Goal: Task Accomplishment & Management: Complete application form

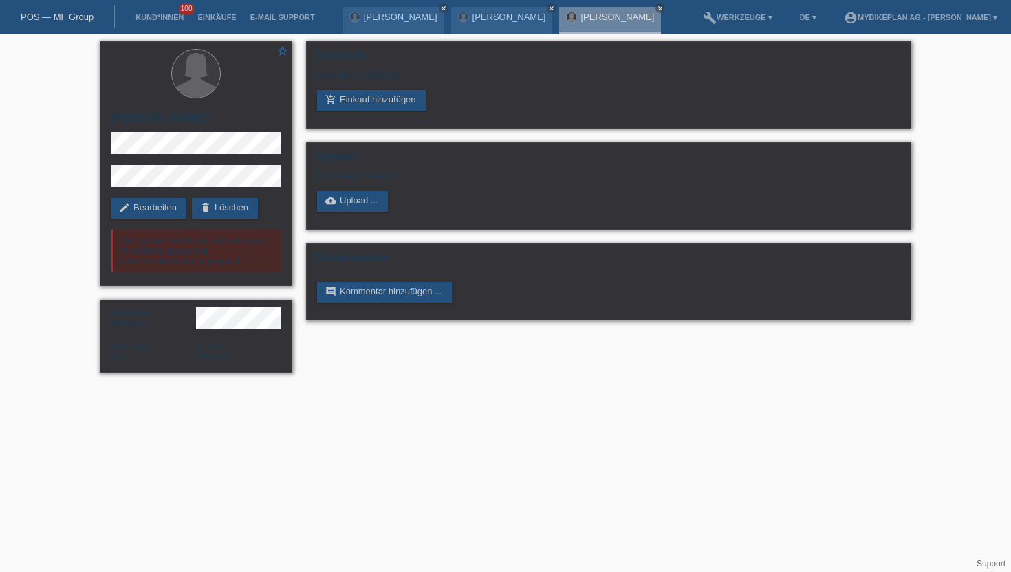
click at [73, 21] on link "POS — MF Group" at bounding box center [57, 17] width 73 height 10
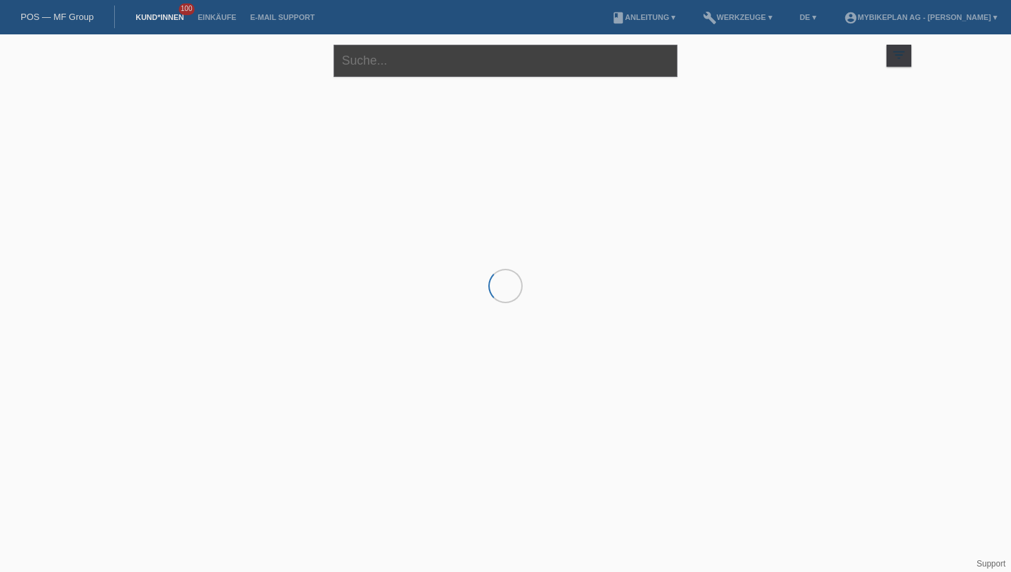
click at [372, 58] on input "text" at bounding box center [506, 61] width 344 height 32
paste input "[PERSON_NAME]"
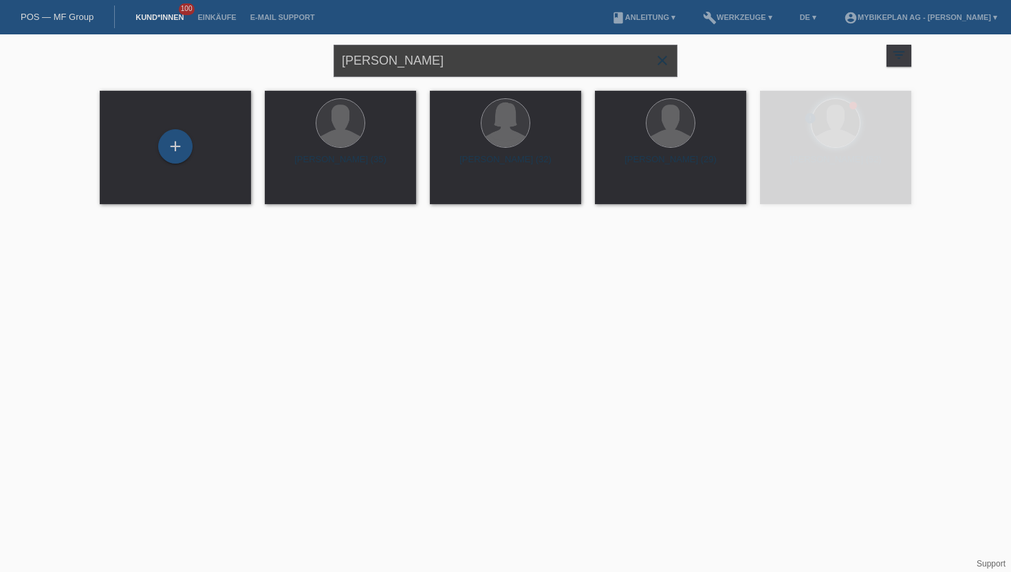
type input "[PERSON_NAME]"
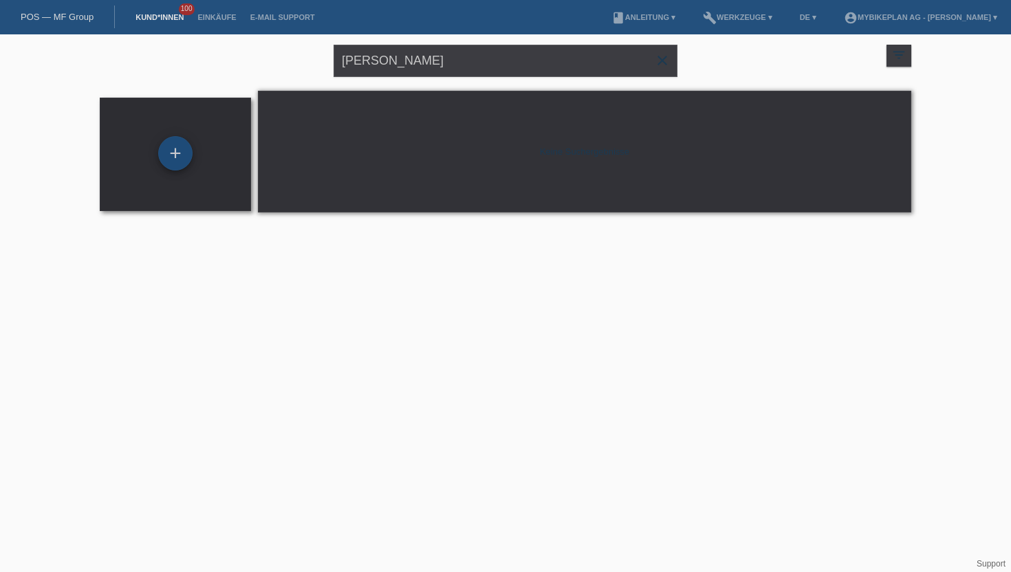
click at [179, 147] on div "+" at bounding box center [175, 153] width 34 height 34
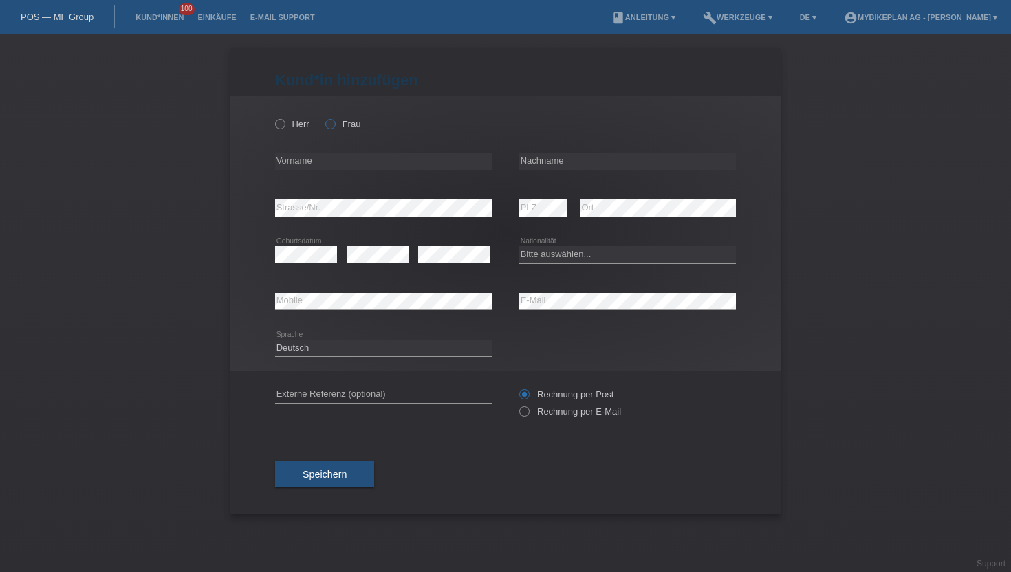
click at [323, 117] on icon at bounding box center [323, 117] width 0 height 0
click at [334, 128] on input "Frau" at bounding box center [329, 123] width 9 height 9
radio input "true"
click at [314, 164] on input "text" at bounding box center [383, 161] width 217 height 17
paste input "[PERSON_NAME]"
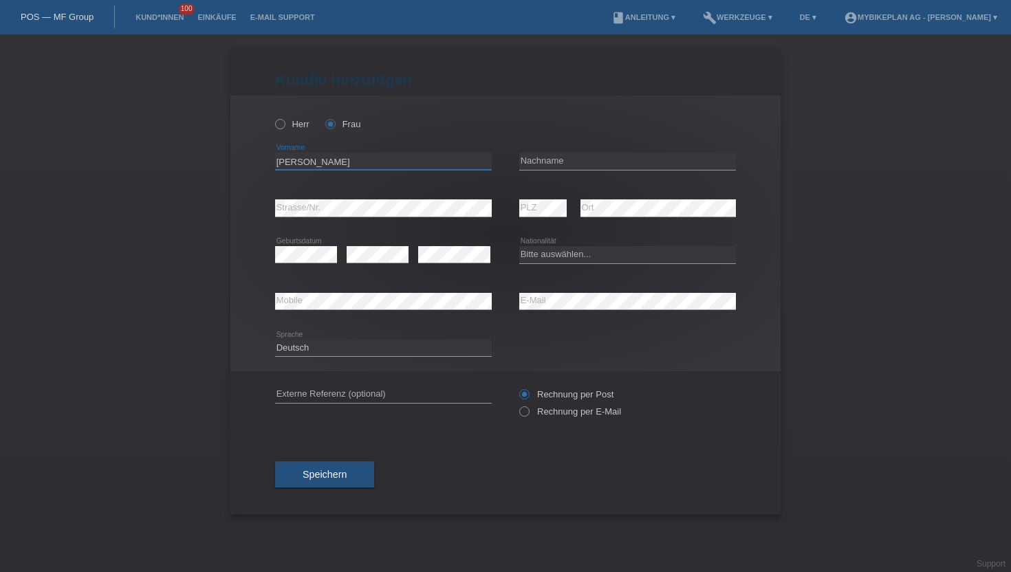
click at [314, 164] on input "[PERSON_NAME]" at bounding box center [383, 161] width 217 height 17
type input "Amra"
click at [561, 161] on input "text" at bounding box center [627, 161] width 217 height 17
paste input "Duzelic"
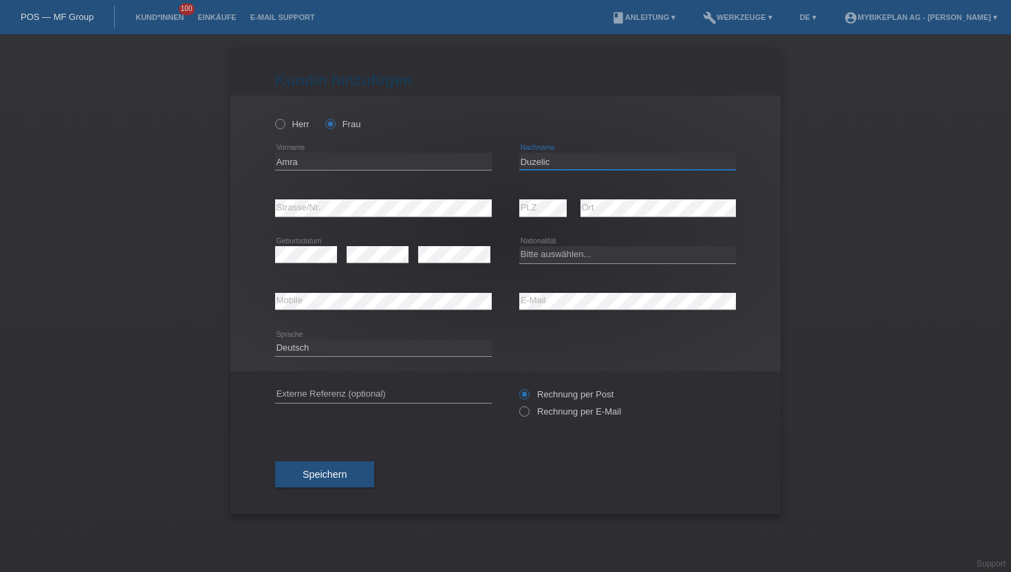
type input "Duzelic"
click at [517, 405] on icon at bounding box center [517, 405] width 0 height 0
click at [524, 417] on input "Rechnung per E-Mail" at bounding box center [523, 415] width 9 height 17
radio input "true"
click at [579, 265] on div "Bitte auswählen... Schweiz Deutschland Liechtenstein Österreich ------------ Af…" at bounding box center [627, 255] width 217 height 47
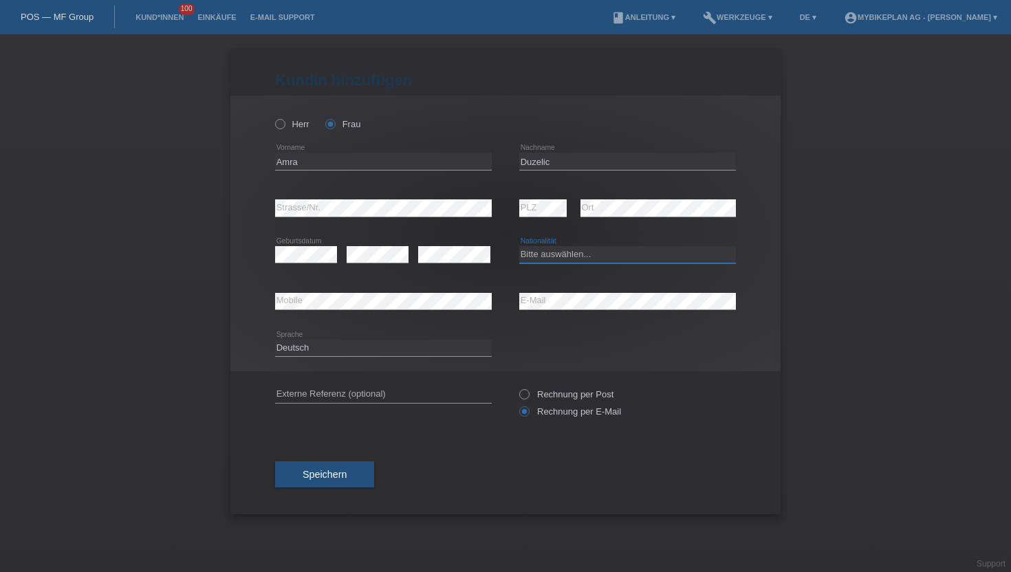
click at [571, 257] on select "Bitte auswählen... Schweiz Deutschland Liechtenstein Österreich ------------ Af…" at bounding box center [627, 254] width 217 height 17
select select "CH"
click at [519, 247] on select "Bitte auswählen... Schweiz Deutschland Liechtenstein Österreich ------------ Af…" at bounding box center [627, 254] width 217 height 17
click at [320, 478] on span "Speichern" at bounding box center [325, 474] width 44 height 11
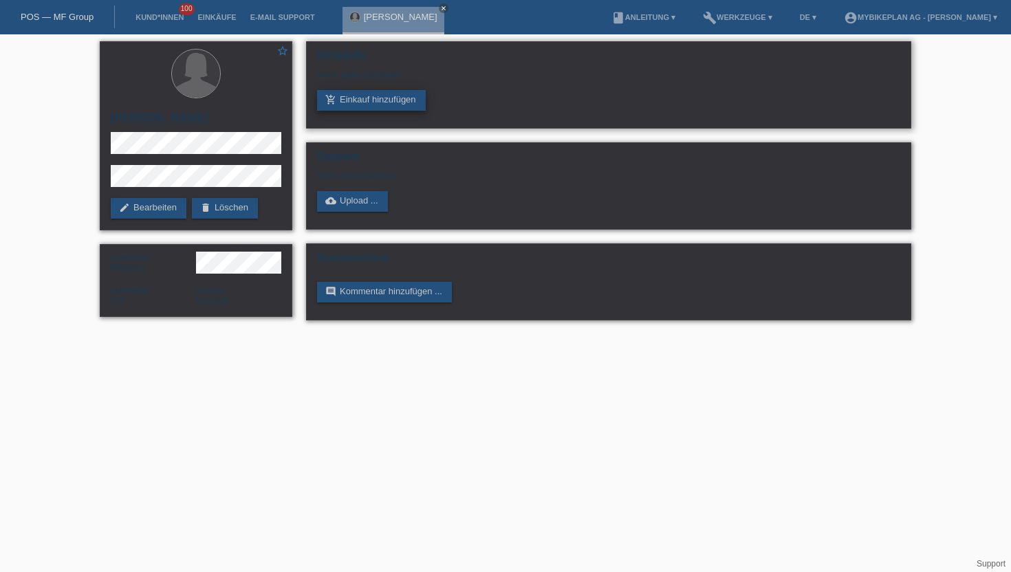
click at [354, 99] on link "add_shopping_cart Einkauf hinzufügen" at bounding box center [371, 100] width 109 height 21
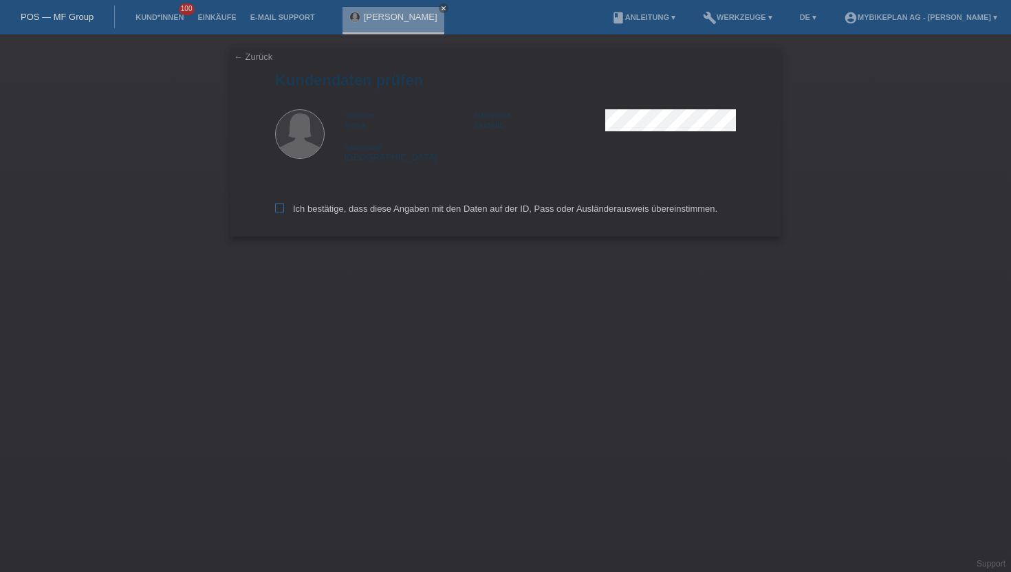
click at [275, 213] on icon at bounding box center [279, 208] width 9 height 9
click at [275, 213] on input "Ich bestätige, dass diese Angaben mit den Daten auf der ID, Pass oder Ausländer…" at bounding box center [279, 208] width 9 height 9
checkbox input "true"
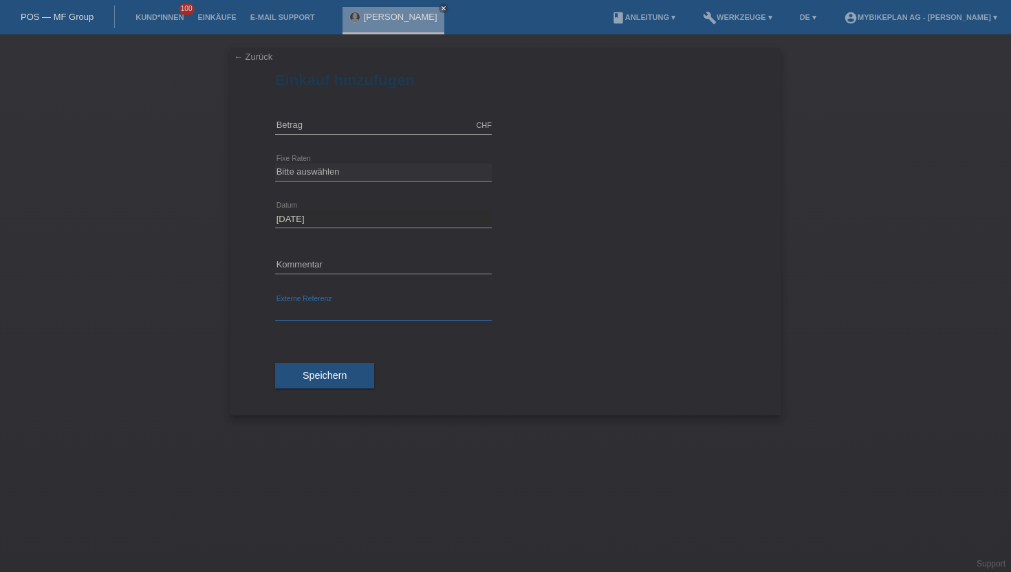
click at [292, 307] on input "text" at bounding box center [383, 312] width 217 height 17
paste input "43342284120"
paste input "43342284119"
paste input "433422841"
paste input "43342284119"
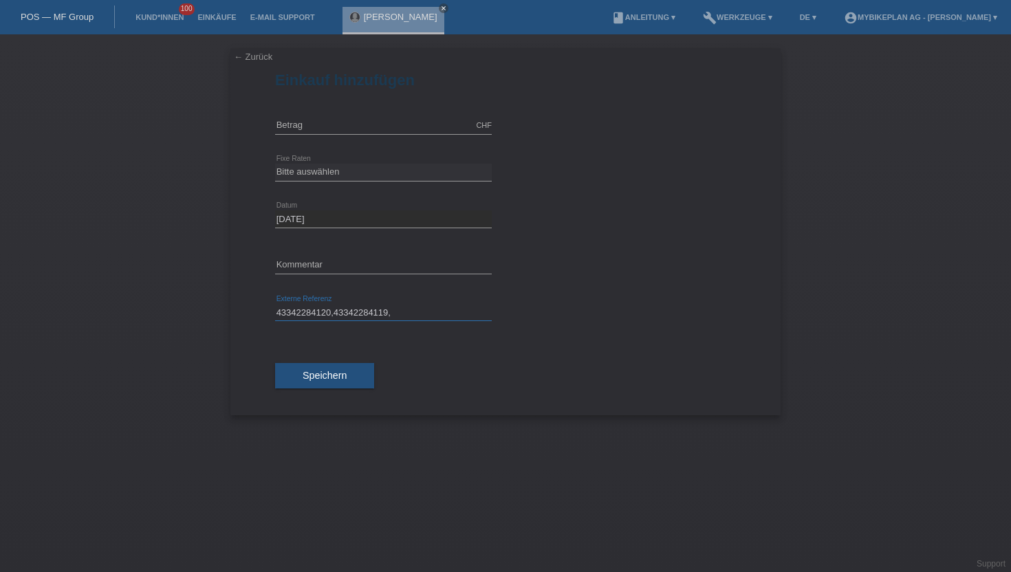
paste input "43342284"
type input "43342284120,43342284119,43342284"
click at [320, 127] on input "text" at bounding box center [383, 125] width 217 height 17
type input "4218.80"
click at [322, 172] on select "Bitte auswählen 6 Raten 12 Raten 18 Raten 24 Raten 36 Raten 48 Raten" at bounding box center [383, 172] width 217 height 17
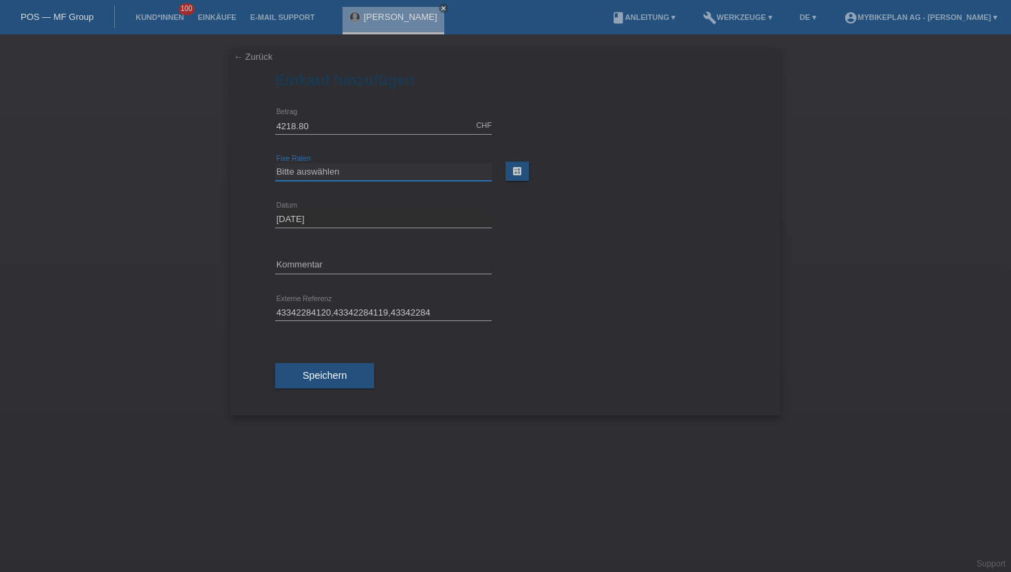
click at [310, 166] on select "Bitte auswählen 6 Raten 12 Raten 18 Raten 24 Raten 36 Raten 48 Raten" at bounding box center [383, 172] width 217 height 17
select select "487"
click at [275, 164] on select "Bitte auswählen 6 Raten 12 Raten 18 Raten 24 Raten 36 Raten 48 Raten" at bounding box center [383, 172] width 217 height 17
click at [331, 384] on button "Speichern" at bounding box center [324, 376] width 99 height 26
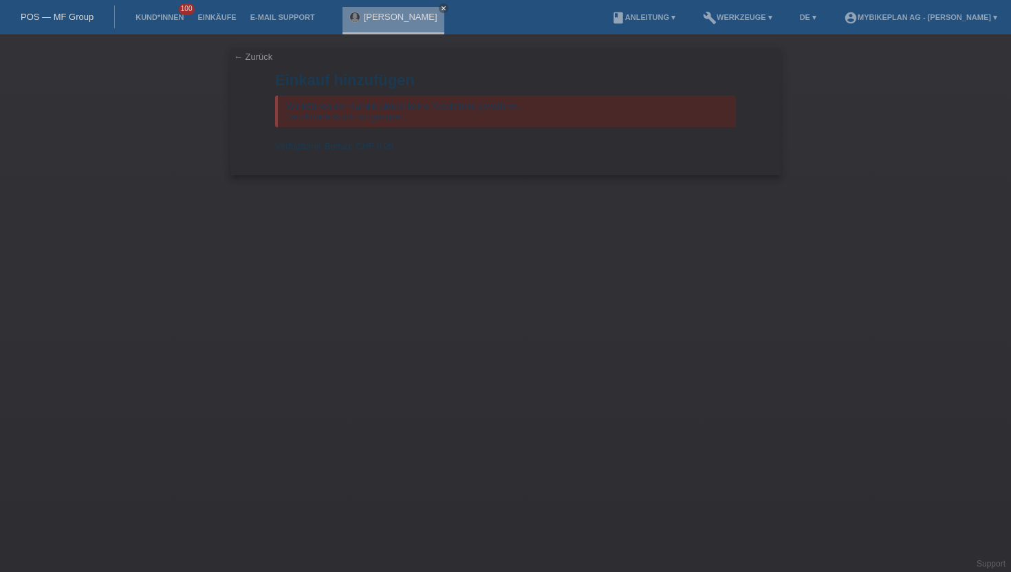
click at [155, 25] on li "Kund*innen 100" at bounding box center [160, 17] width 62 height 35
click at [164, 14] on link "Kund*innen" at bounding box center [160, 17] width 62 height 8
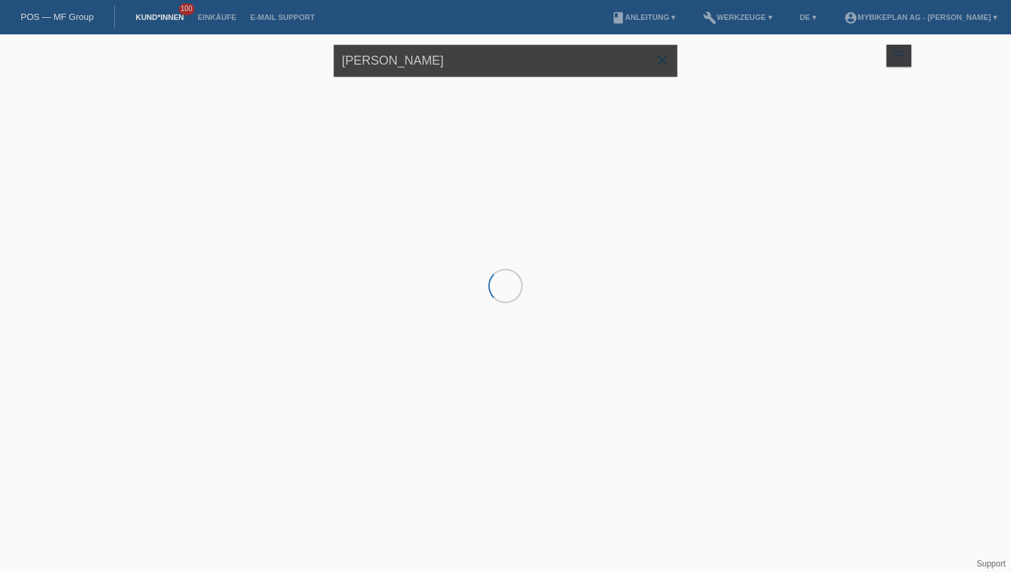
drag, startPoint x: 418, startPoint y: 63, endPoint x: 272, endPoint y: 47, distance: 146.6
click at [272, 47] on div "Amra Duzelic close filter_list view_module Alle Kund*innen anzeigen star Markie…" at bounding box center [506, 59] width 826 height 50
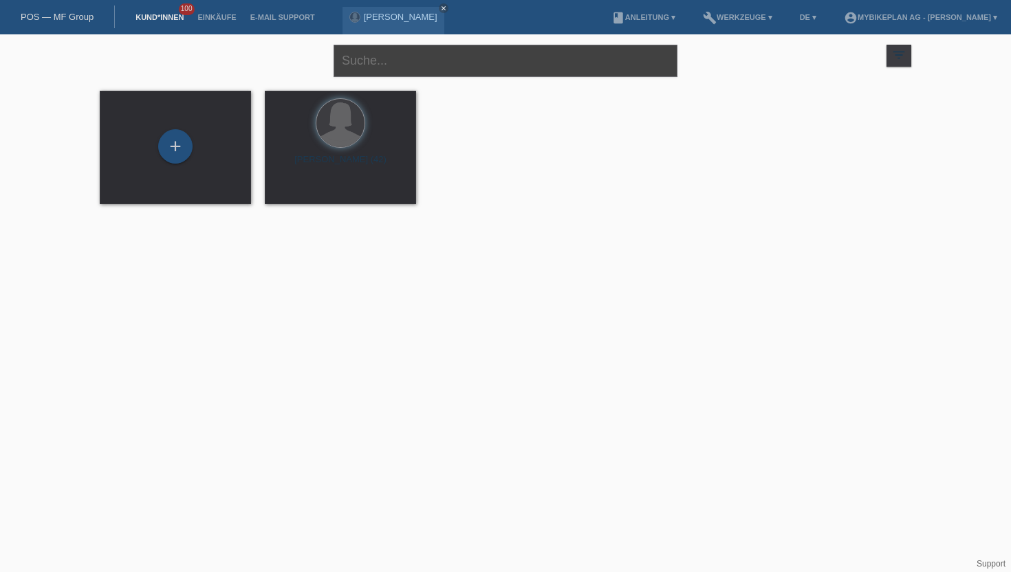
paste input "[PERSON_NAME]"
type input "[PERSON_NAME]"
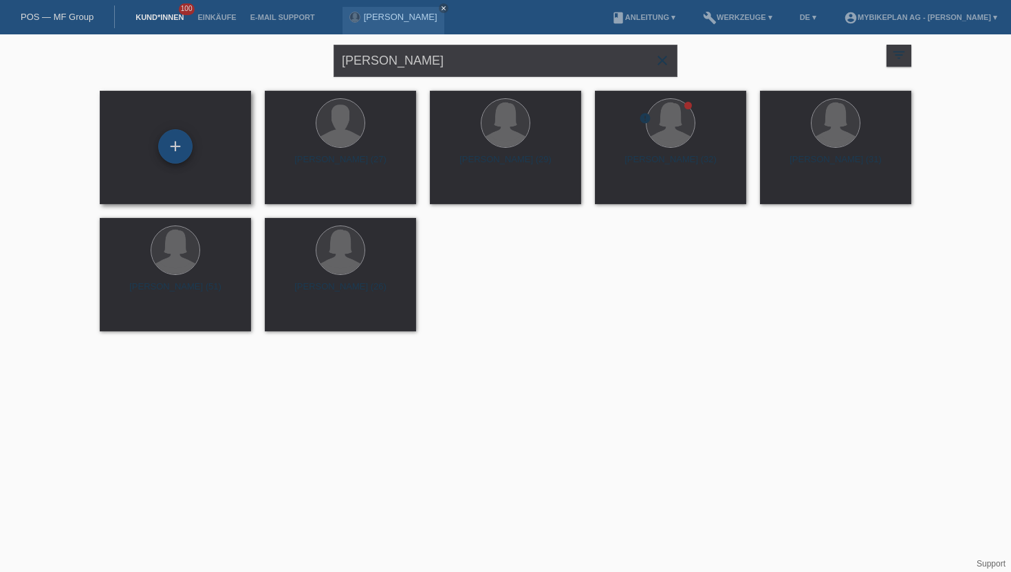
click at [189, 151] on div "+" at bounding box center [175, 146] width 34 height 34
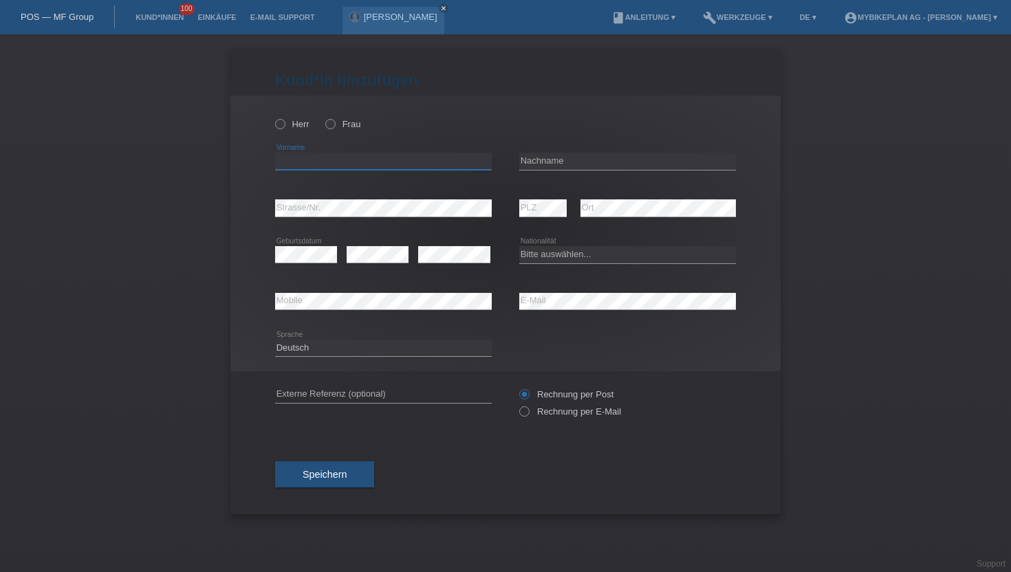
click at [317, 163] on input "text" at bounding box center [383, 161] width 217 height 17
paste input "[PERSON_NAME]"
click at [322, 162] on input "[PERSON_NAME]" at bounding box center [383, 161] width 217 height 17
type input "[PERSON_NAME]"
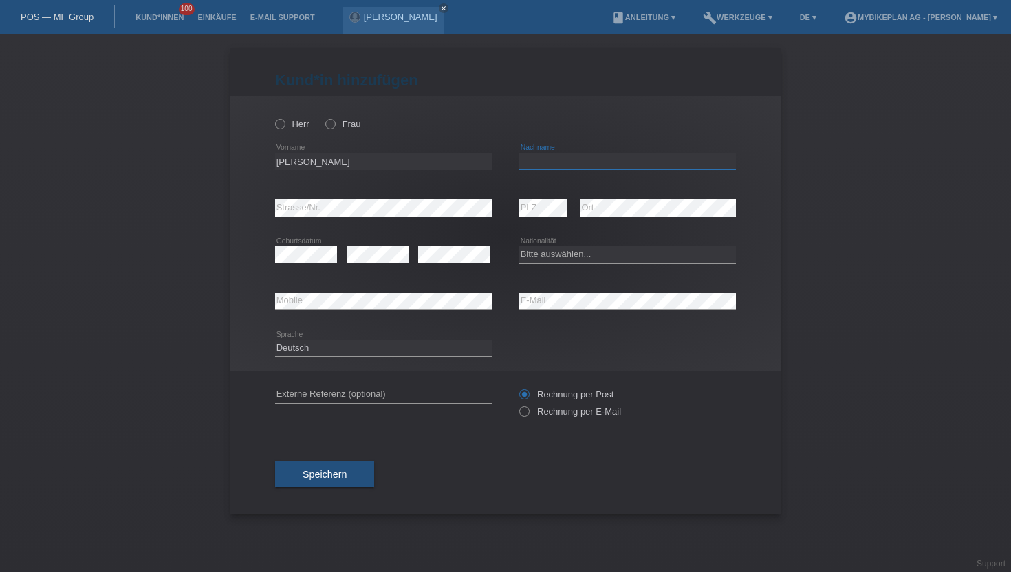
click at [533, 165] on input "text" at bounding box center [627, 161] width 217 height 17
paste input "Constant"
type input "Constant"
click at [323, 117] on icon at bounding box center [323, 117] width 0 height 0
click at [331, 128] on input "Frau" at bounding box center [329, 123] width 9 height 9
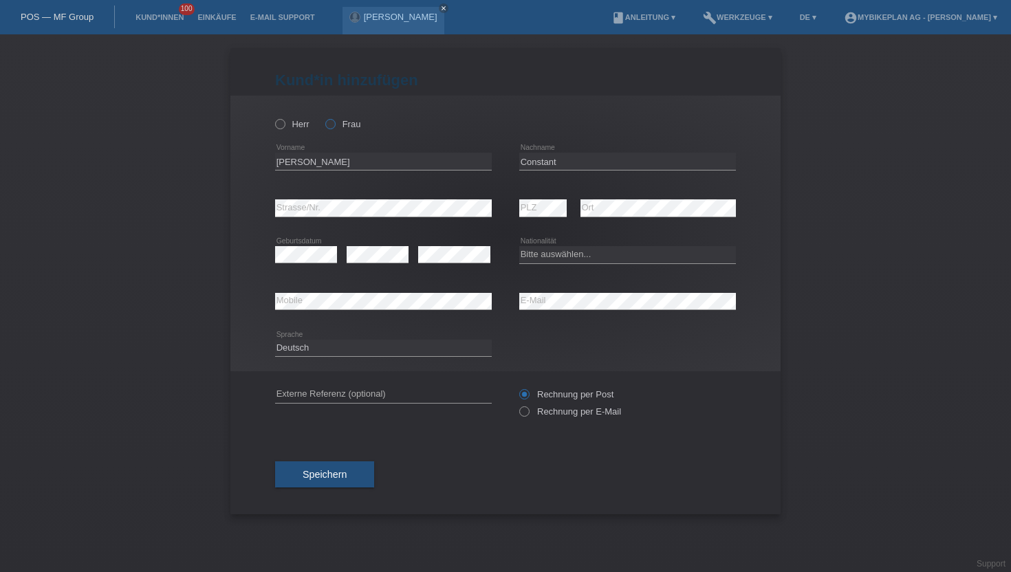
radio input "true"
click at [517, 405] on icon at bounding box center [517, 405] width 0 height 0
click at [528, 413] on input "Rechnung per E-Mail" at bounding box center [523, 415] width 9 height 17
radio input "true"
click at [551, 256] on select "Bitte auswählen... Schweiz Deutschland Liechtenstein Österreich ------------ Af…" at bounding box center [627, 254] width 217 height 17
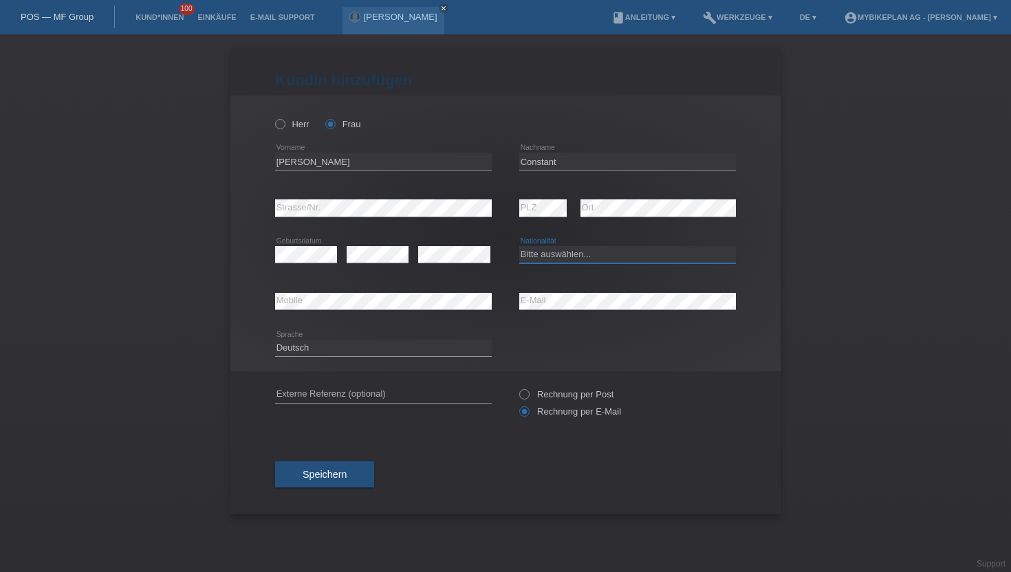
select select "CH"
click at [519, 247] on select "Bitte auswählen... Schweiz Deutschland Liechtenstein Österreich ------------ Af…" at bounding box center [627, 254] width 217 height 17
click at [314, 480] on span "Speichern" at bounding box center [325, 474] width 44 height 11
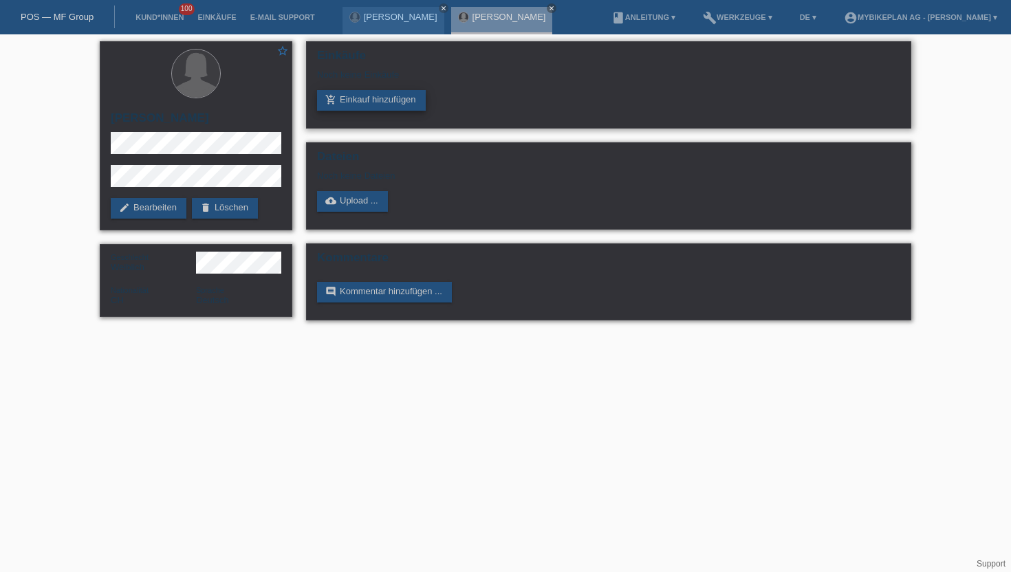
click at [340, 93] on link "add_shopping_cart Einkauf hinzufügen" at bounding box center [371, 100] width 109 height 21
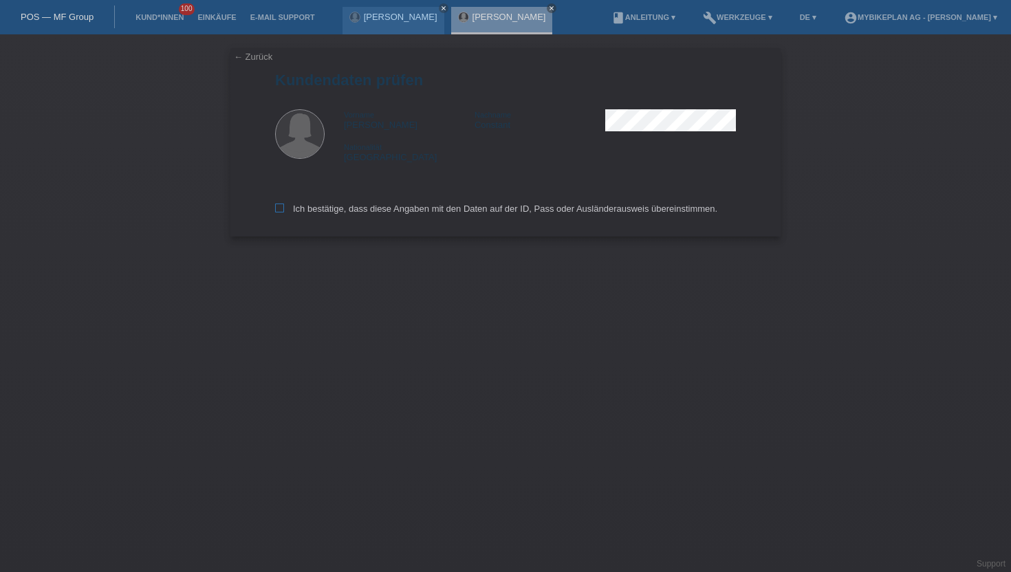
click at [280, 208] on icon at bounding box center [279, 208] width 9 height 9
click at [280, 208] on input "Ich bestätige, dass diese Angaben mit den Daten auf der ID, Pass oder Ausländer…" at bounding box center [279, 208] width 9 height 9
checkbox input "true"
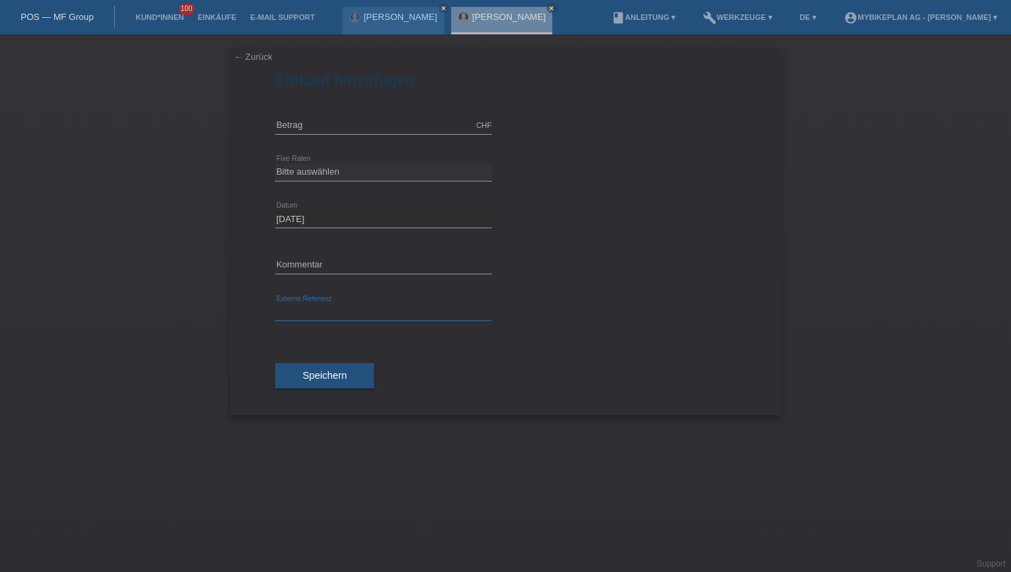
click at [299, 319] on input "text" at bounding box center [383, 312] width 217 height 17
paste input "43335603459"
type input "43335603459"
click at [314, 133] on input "text" at bounding box center [383, 125] width 217 height 17
type input "2999.00"
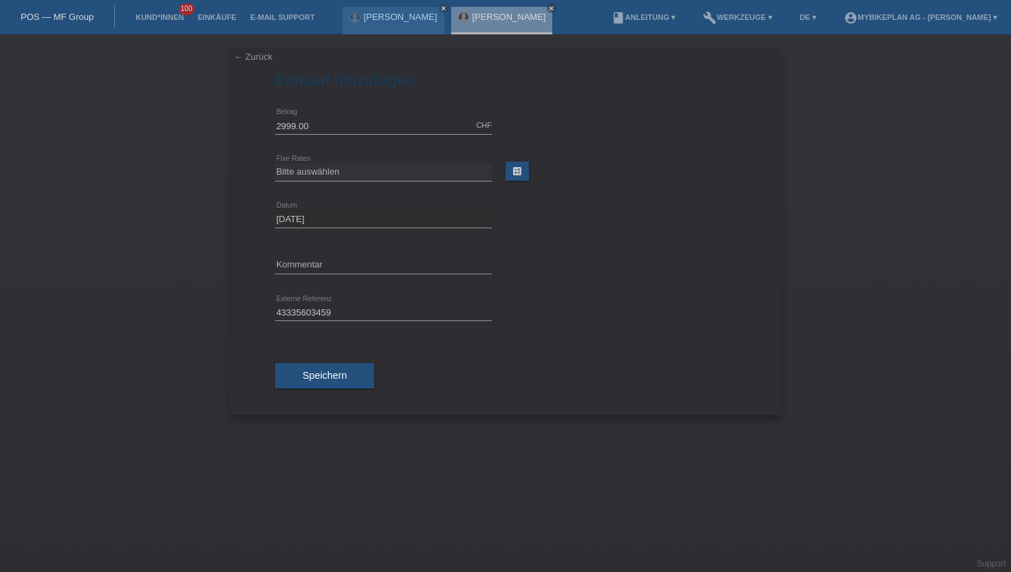
click at [341, 181] on icon at bounding box center [383, 181] width 217 height 1
click at [341, 177] on select "Bitte auswählen 6 Raten 12 Raten 18 Raten 24 Raten 36 Raten 48 Raten" at bounding box center [383, 172] width 217 height 17
select select "487"
click at [275, 164] on select "Bitte auswählen 6 Raten 12 Raten 18 Raten 24 Raten 36 Raten 48 Raten" at bounding box center [383, 172] width 217 height 17
click at [343, 380] on span "Speichern" at bounding box center [325, 375] width 44 height 11
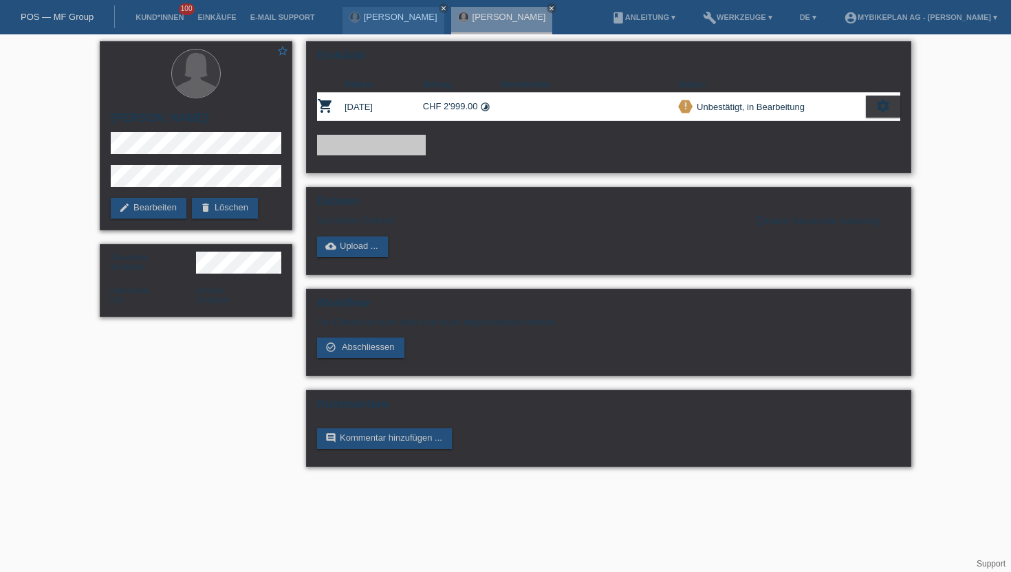
click at [877, 105] on icon "settings" at bounding box center [883, 105] width 15 height 15
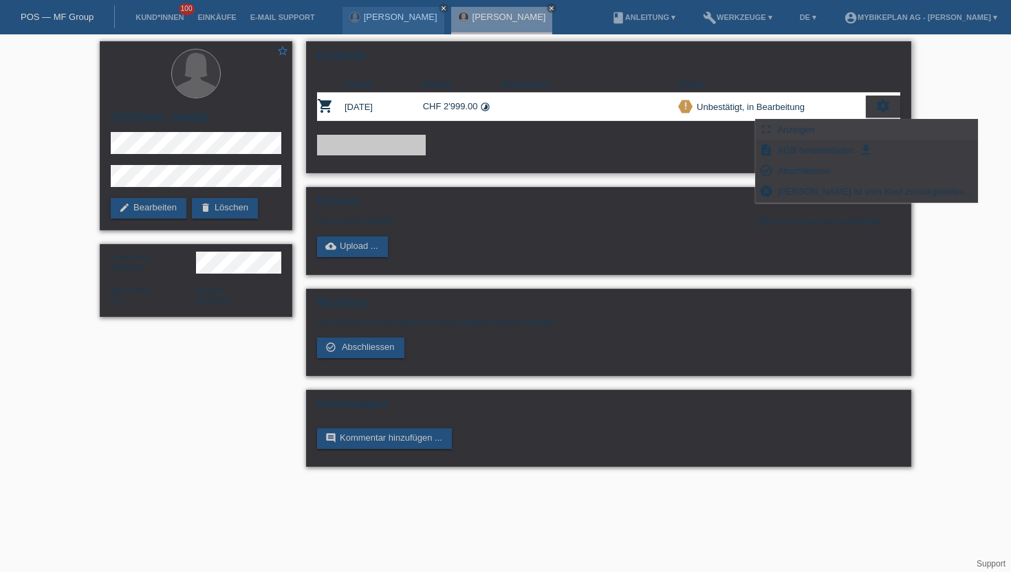
click at [824, 130] on div "fullscreen Anzeigen" at bounding box center [867, 130] width 222 height 21
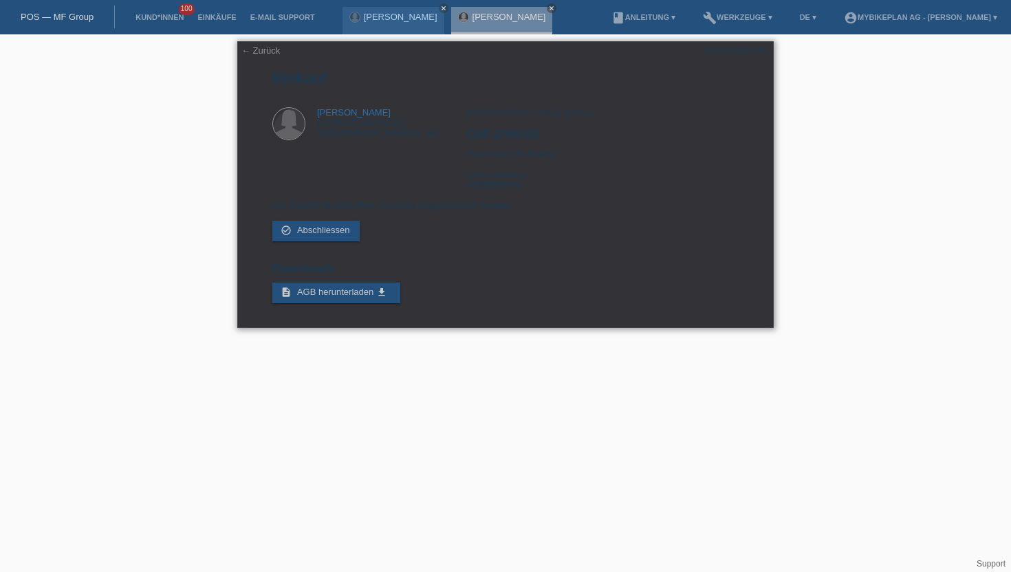
click at [735, 49] on div "POSP00027041" at bounding box center [736, 50] width 65 height 10
copy div "POSP00027041"
